Goal: Task Accomplishment & Management: Complete application form

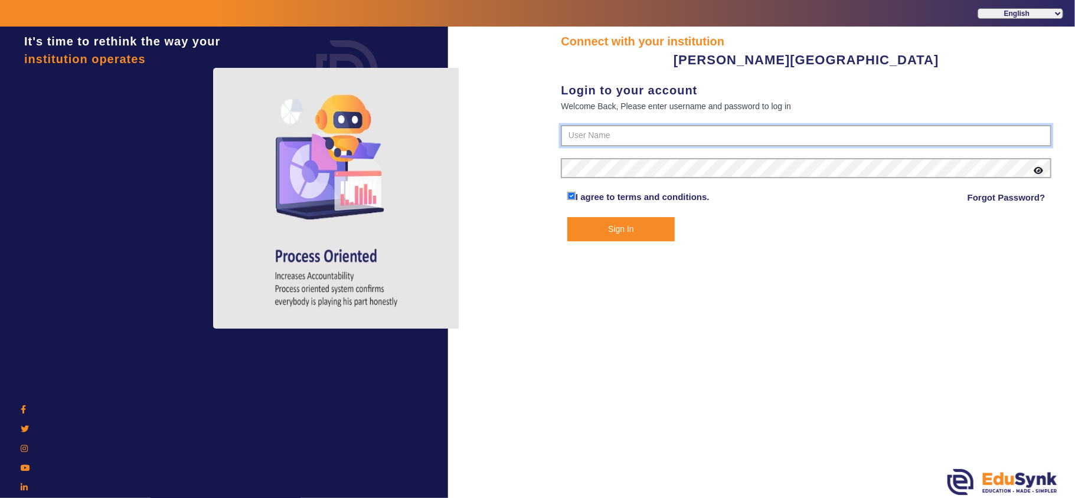
drag, startPoint x: 664, startPoint y: 131, endPoint x: 662, endPoint y: 152, distance: 20.7
click at [664, 131] on input "text" at bounding box center [806, 135] width 490 height 21
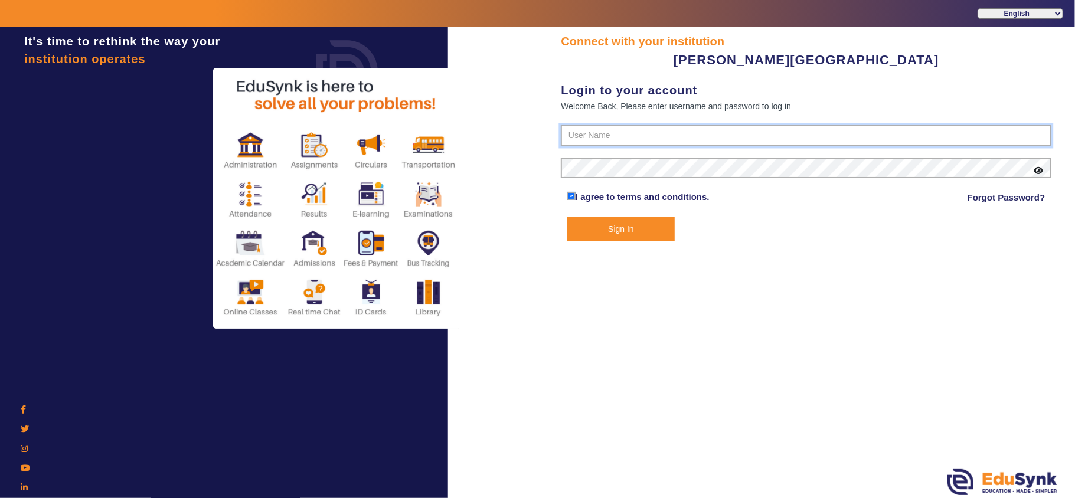
type input "9799013603"
click at [617, 222] on button "Sign In" at bounding box center [620, 229] width 107 height 24
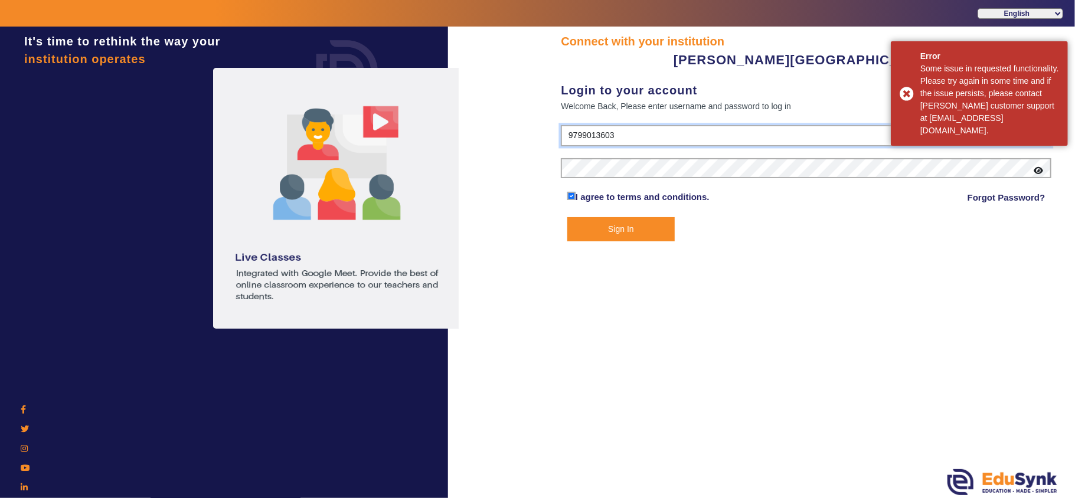
click at [669, 135] on input "9799013603" at bounding box center [806, 135] width 490 height 21
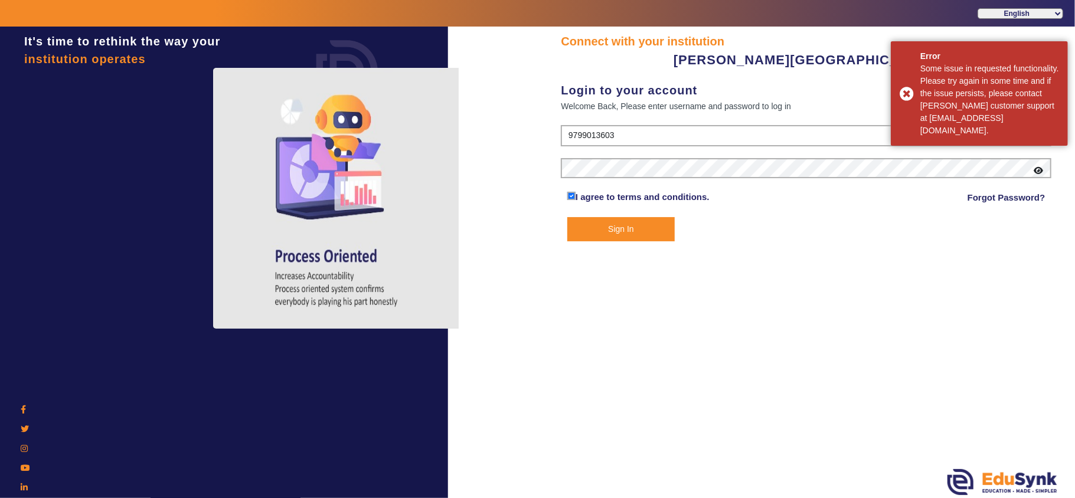
click at [830, 353] on div "Connect with your institution UDBHAV PRE SCHOOL Login to your account Welcome B…" at bounding box center [806, 264] width 538 height 474
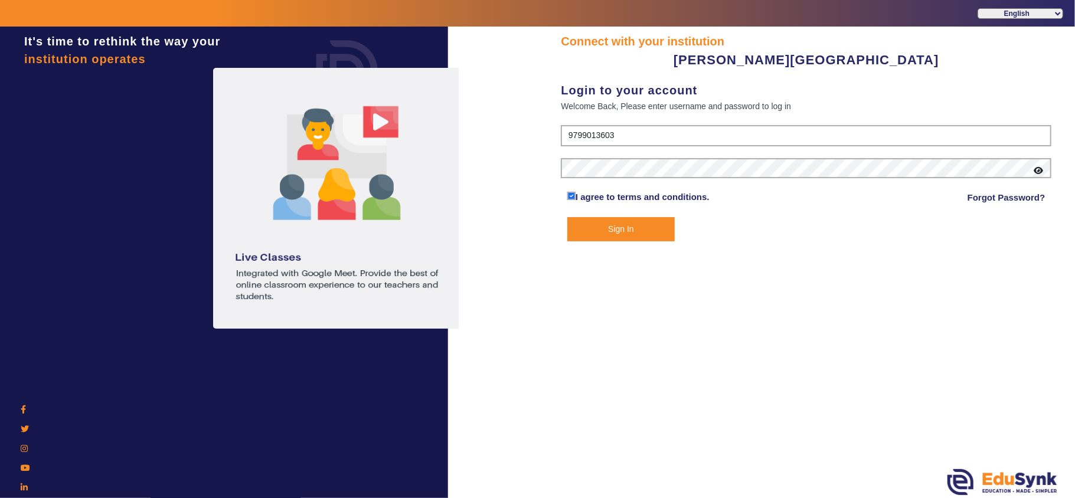
click at [1039, 172] on icon at bounding box center [1037, 170] width 9 height 8
click at [613, 229] on button "Sign In" at bounding box center [620, 229] width 107 height 24
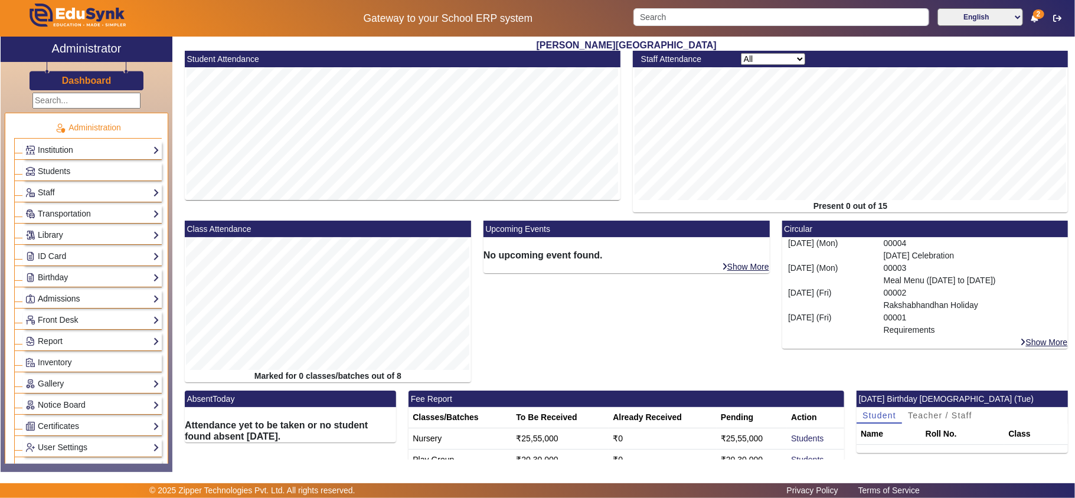
click at [87, 301] on link "Admissions" at bounding box center [92, 299] width 134 height 14
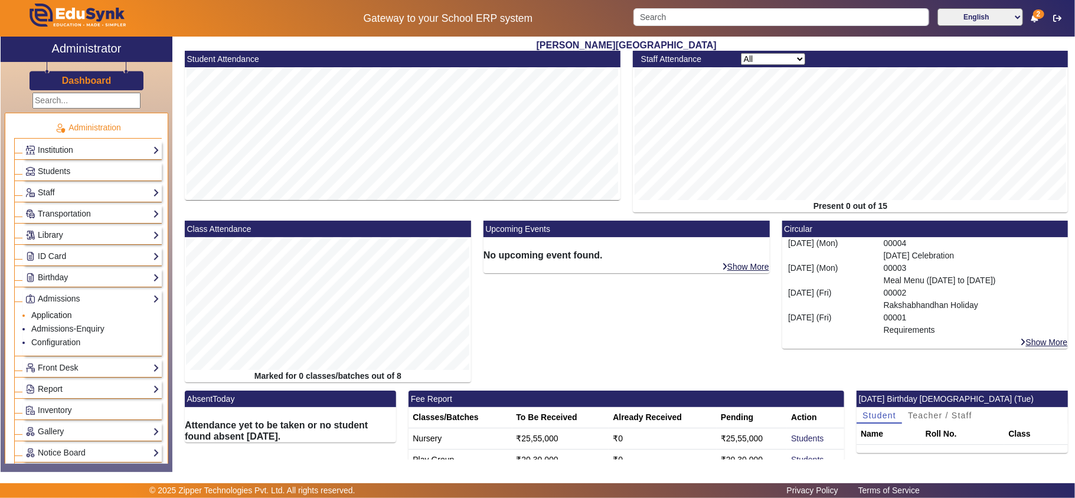
click at [63, 320] on link "Application" at bounding box center [51, 314] width 41 height 9
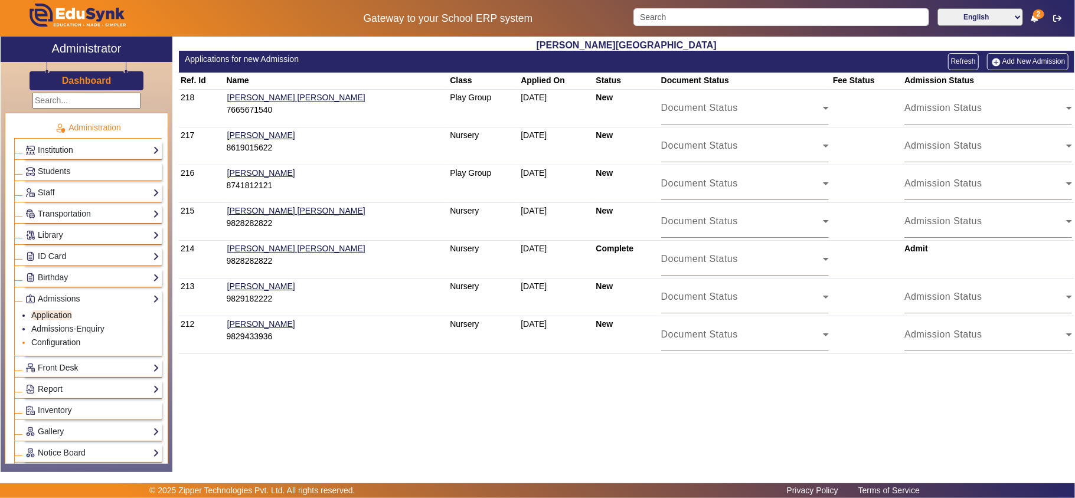
click at [60, 347] on link "Configuration" at bounding box center [55, 342] width 49 height 9
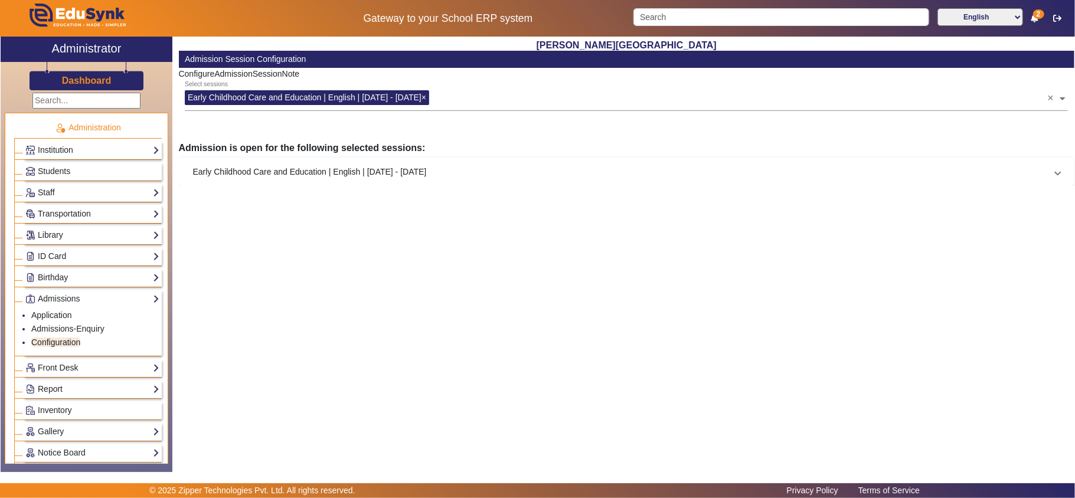
drag, startPoint x: 305, startPoint y: 171, endPoint x: 307, endPoint y: 178, distance: 7.9
click at [306, 173] on mat-panel-title "Early Childhood Care and Education | English | Apr 2025 - Mar 2026" at bounding box center [619, 172] width 853 height 12
click at [359, 307] on div "UDBHAV PRE SCHOOL Admission Session Configuration ConfigureAdmissionSessionNote…" at bounding box center [623, 248] width 902 height 423
click at [61, 319] on link "Application" at bounding box center [51, 314] width 41 height 9
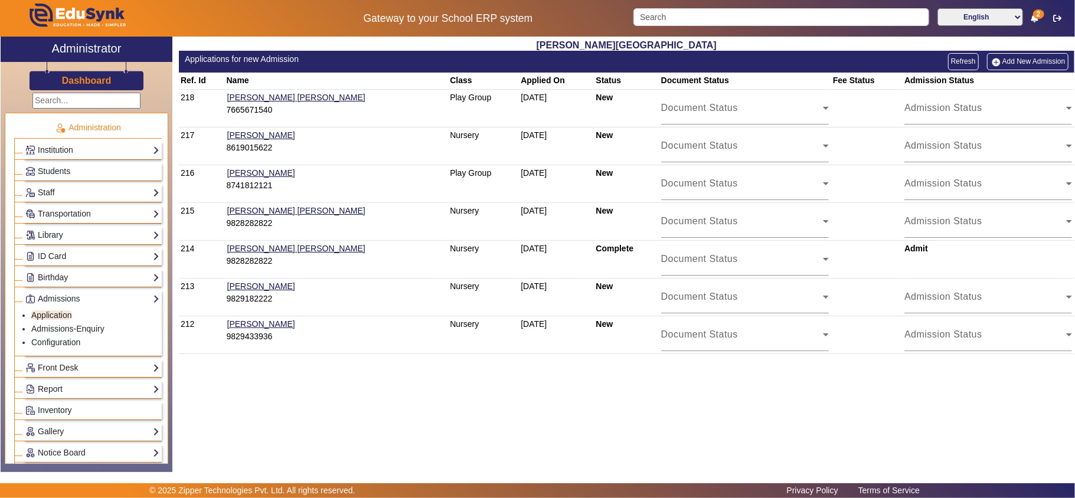
click at [1042, 54] on link "Add New Admission" at bounding box center [1027, 61] width 81 height 17
